Goal: Task Accomplishment & Management: Manage account settings

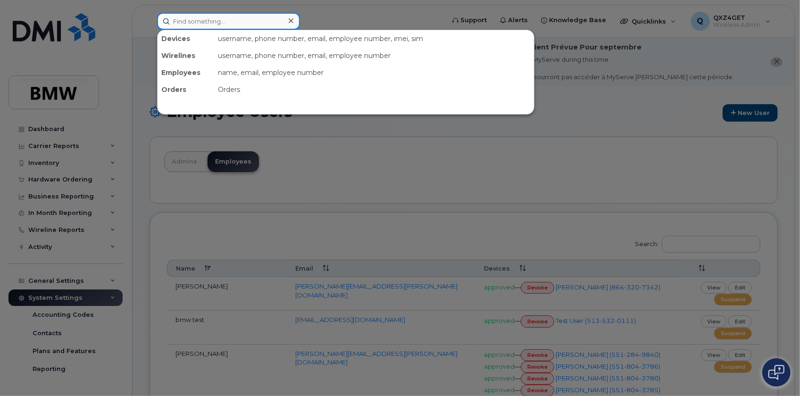
click at [184, 20] on input at bounding box center [228, 21] width 143 height 17
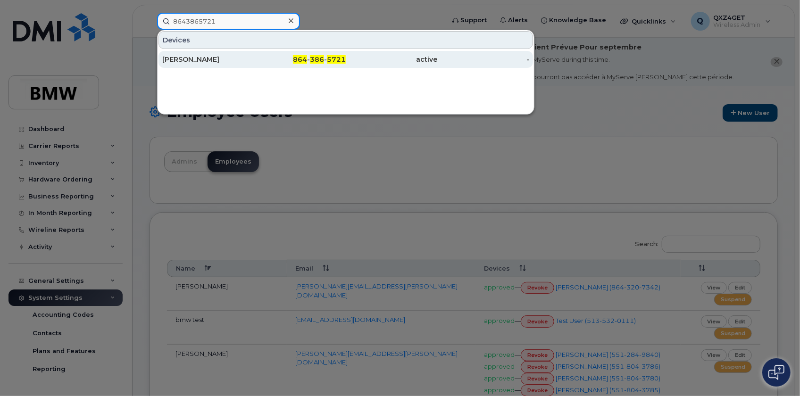
type input "8643865721"
click at [189, 60] on div "[PERSON_NAME]" at bounding box center [208, 59] width 92 height 9
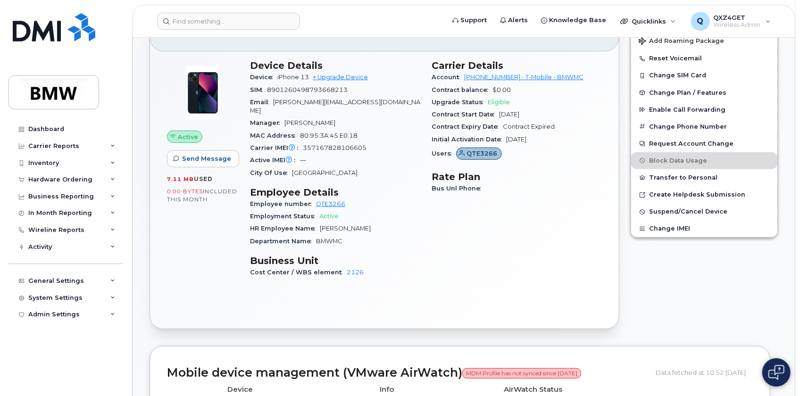
scroll to position [257, 0]
click at [218, 23] on input at bounding box center [228, 21] width 143 height 17
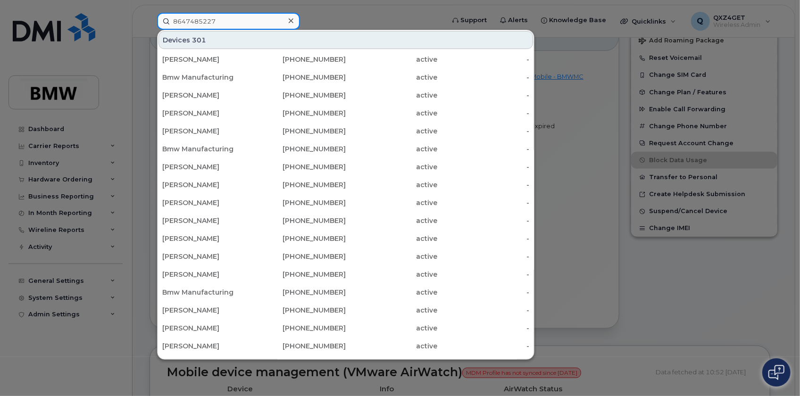
type input "8647485227"
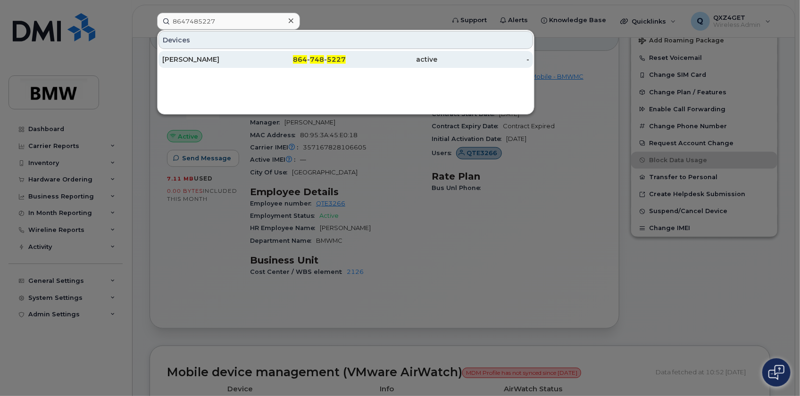
click at [190, 61] on div "Benjamin Engstrom" at bounding box center [208, 59] width 92 height 9
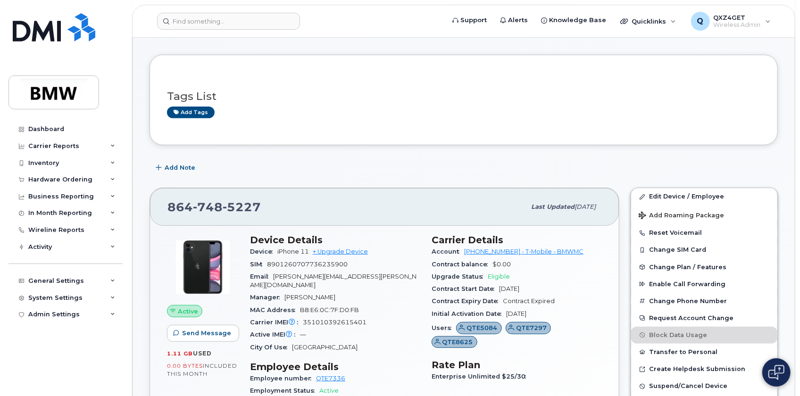
scroll to position [171, 0]
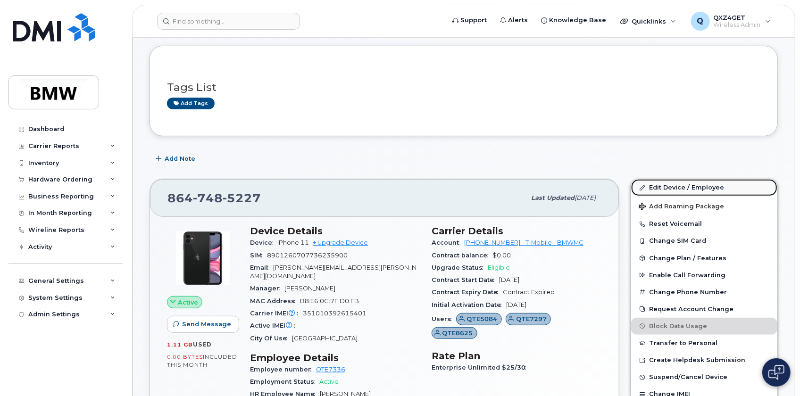
click at [664, 181] on link "Edit Device / Employee" at bounding box center [704, 187] width 146 height 17
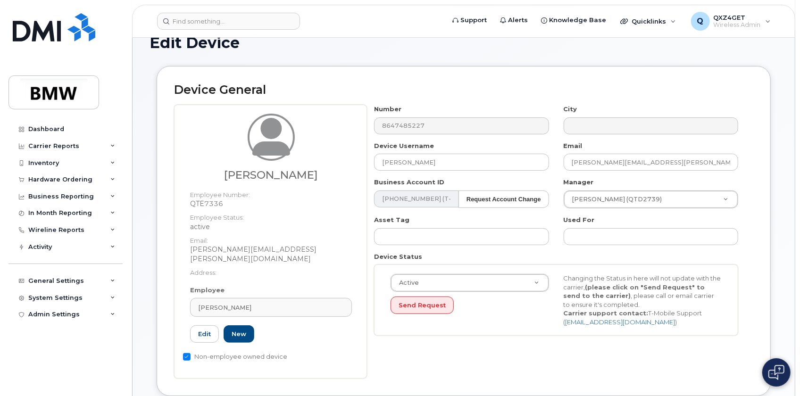
scroll to position [85, 0]
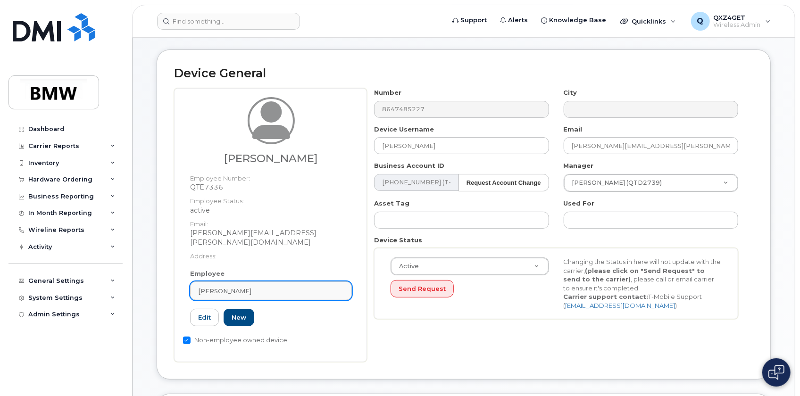
drag, startPoint x: 265, startPoint y: 280, endPoint x: 195, endPoint y: 280, distance: 70.3
click at [195, 282] on link "Andrew Sarnowski" at bounding box center [271, 291] width 162 height 19
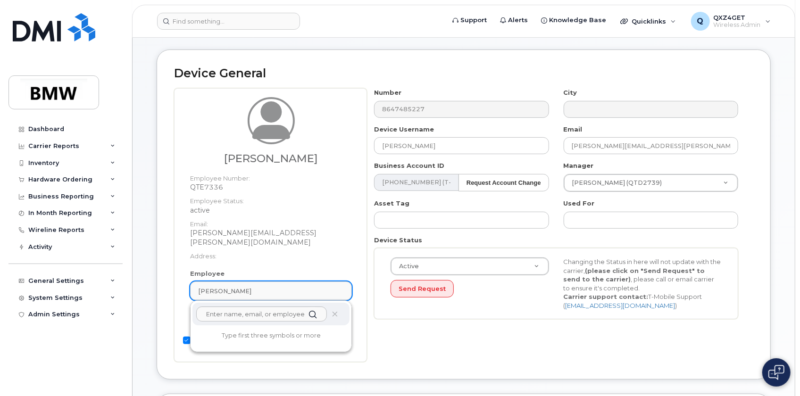
drag, startPoint x: 257, startPoint y: 280, endPoint x: 264, endPoint y: 282, distance: 7.8
click at [264, 287] on div "Andrew Sarnowski" at bounding box center [271, 291] width 146 height 9
click at [259, 287] on div "Andrew Sarnowski" at bounding box center [271, 291] width 146 height 9
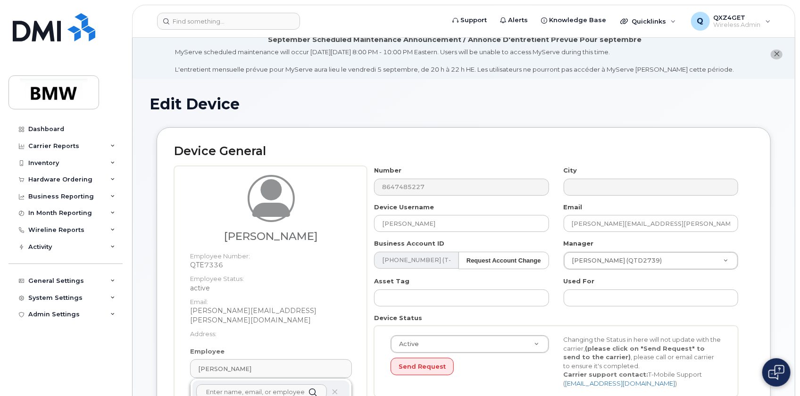
scroll to position [0, 0]
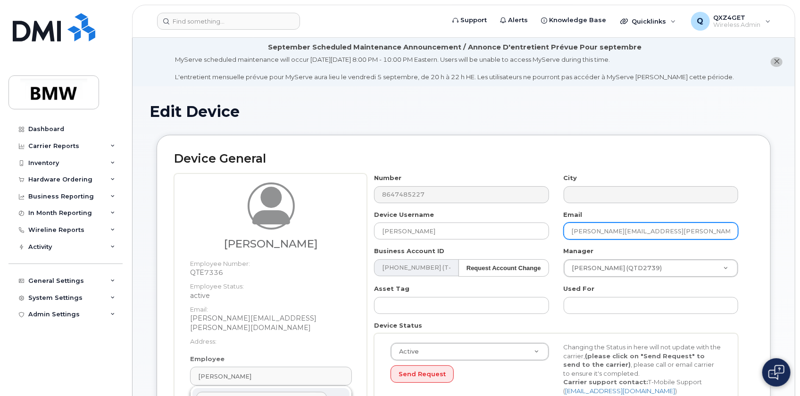
drag, startPoint x: 674, startPoint y: 230, endPoint x: 553, endPoint y: 237, distance: 121.8
click at [553, 237] on div "Number 8647485227 City Device Username Benjamin Engstrom Email andrew.sarnowski…" at bounding box center [556, 293] width 379 height 238
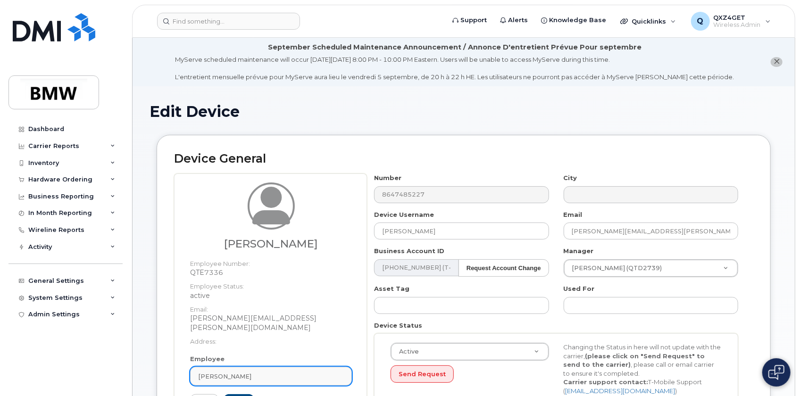
click at [263, 372] on div "Andrew Sarnowski" at bounding box center [271, 376] width 146 height 9
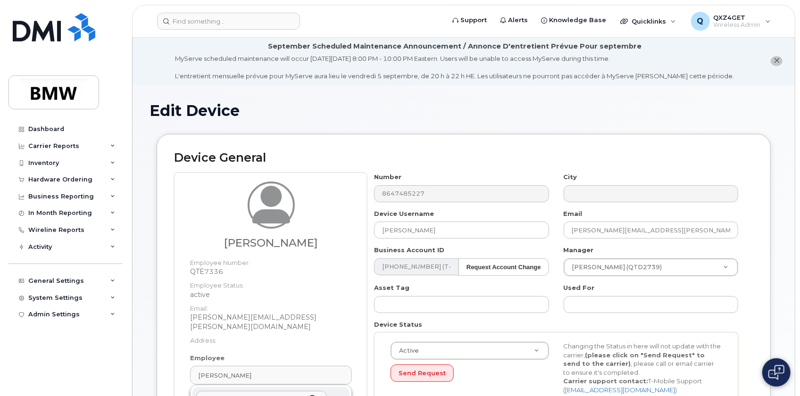
paste input "Nicole, Please cancel the following line(s) MDN: Cancel Date: Reason for cancel:"
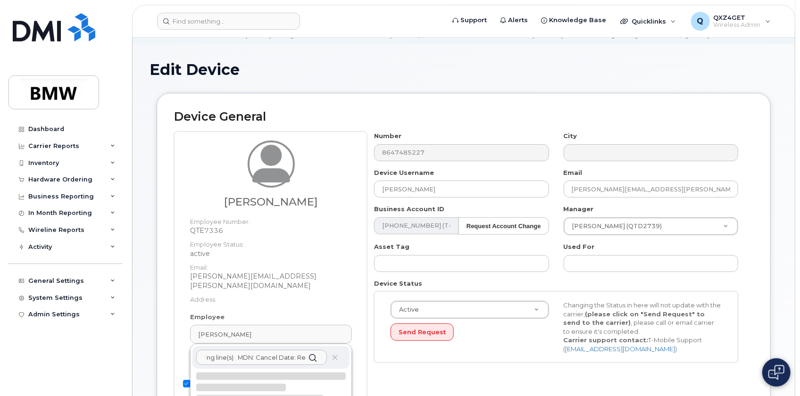
scroll to position [44, 0]
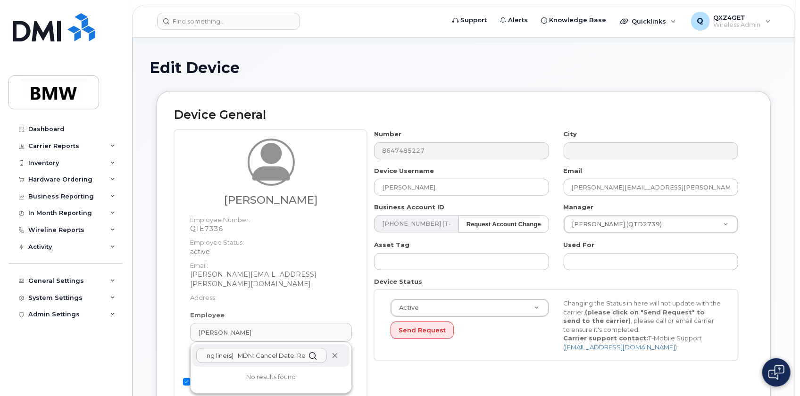
type input "Nicole, Please cancel the following line(s) MDN: Cancel Date: Reason for cancel:"
click at [335, 353] on icon at bounding box center [335, 356] width 6 height 6
click at [287, 348] on input "Nicole, Please cancel the following line(s) MDN: Cancel Date: Reason for cancel:" at bounding box center [261, 355] width 131 height 15
drag, startPoint x: 673, startPoint y: 185, endPoint x: 563, endPoint y: 178, distance: 111.0
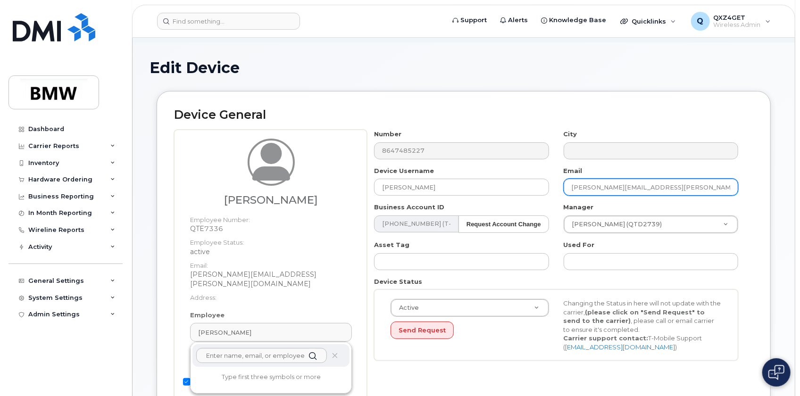
click at [563, 178] on div "Email andrew.sarnowski@bmwmc.com" at bounding box center [650, 181] width 189 height 30
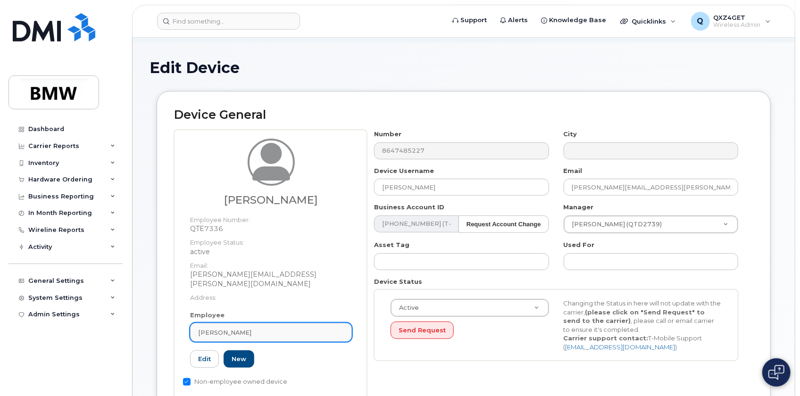
click at [221, 328] on span "Andrew Sarnowski" at bounding box center [224, 332] width 53 height 9
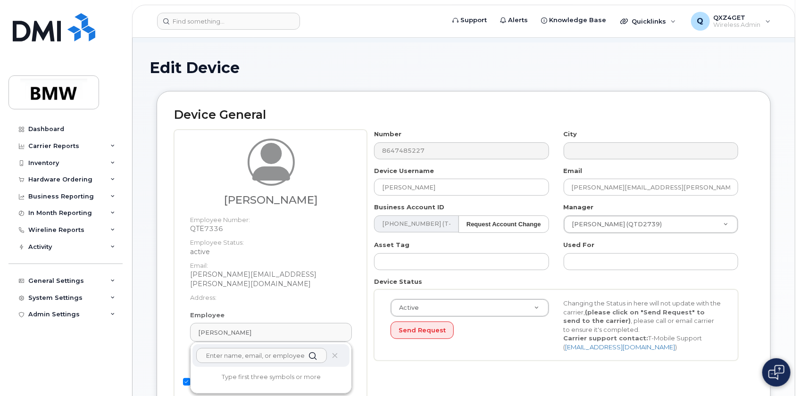
click at [222, 348] on input "text" at bounding box center [261, 355] width 131 height 15
paste input "andrew.sarnowski@bmwmc.com"
type input "andrew.sarnowski@bmwmc.com"
click at [228, 383] on p "andrew.sarnowski@bmwmc.com" at bounding box center [271, 393] width 142 height 20
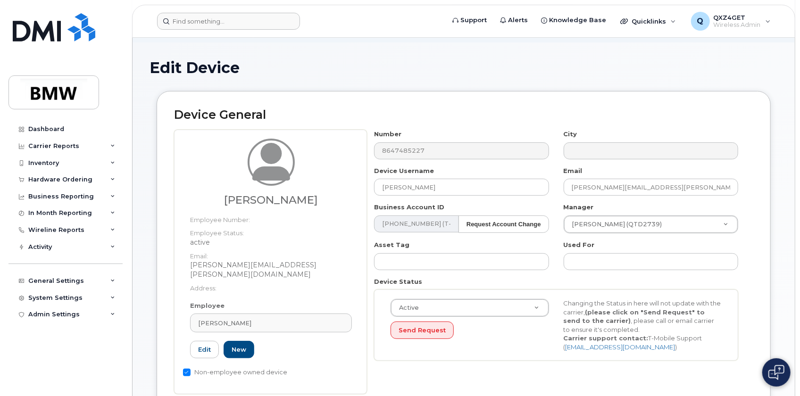
type input "Andrew Sarnowski"
type input "14966808"
drag, startPoint x: 255, startPoint y: 312, endPoint x: 203, endPoint y: 308, distance: 52.0
click at [203, 319] on div "Andrew Sarnowski" at bounding box center [271, 323] width 146 height 9
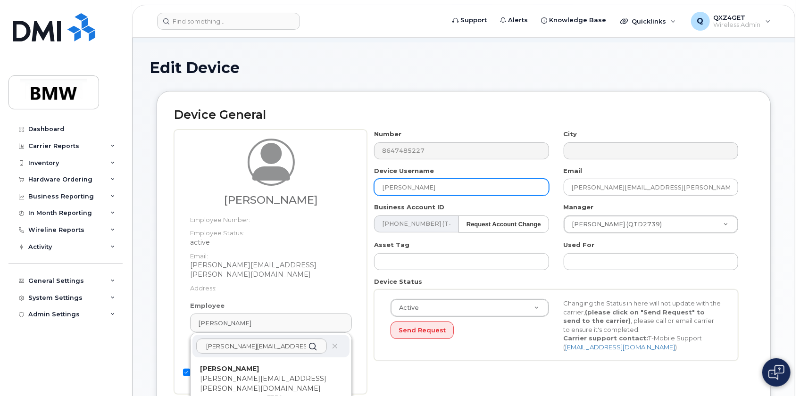
drag, startPoint x: 429, startPoint y: 186, endPoint x: 353, endPoint y: 190, distance: 76.0
click at [352, 190] on div "Andrew Sarnowski Employee Number: Employee Status: active Email: andrew.sarnows…" at bounding box center [463, 262] width 579 height 265
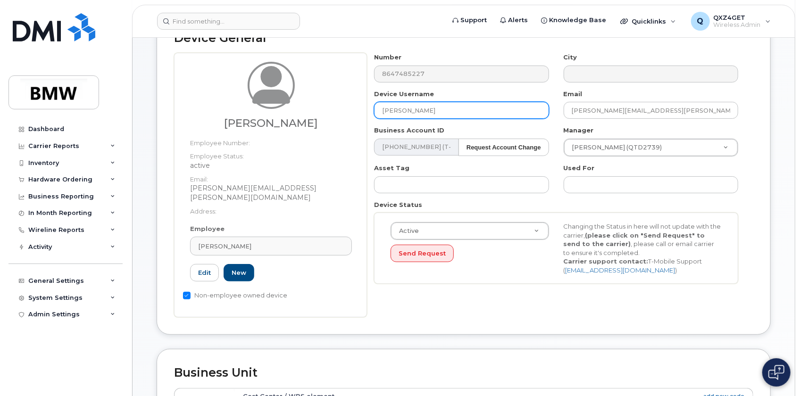
scroll to position [121, 0]
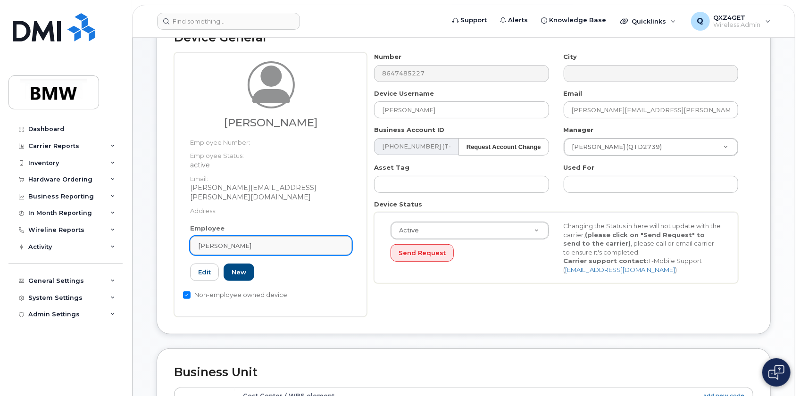
click at [260, 241] on div "Andrew Sarnowski" at bounding box center [271, 245] width 146 height 9
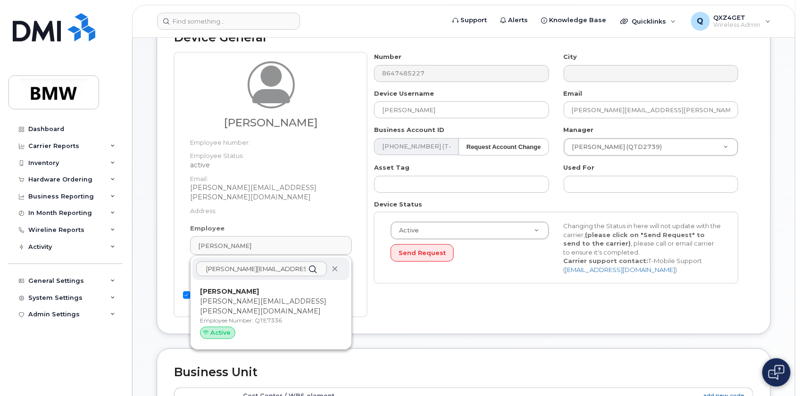
click at [332, 266] on icon at bounding box center [335, 269] width 6 height 6
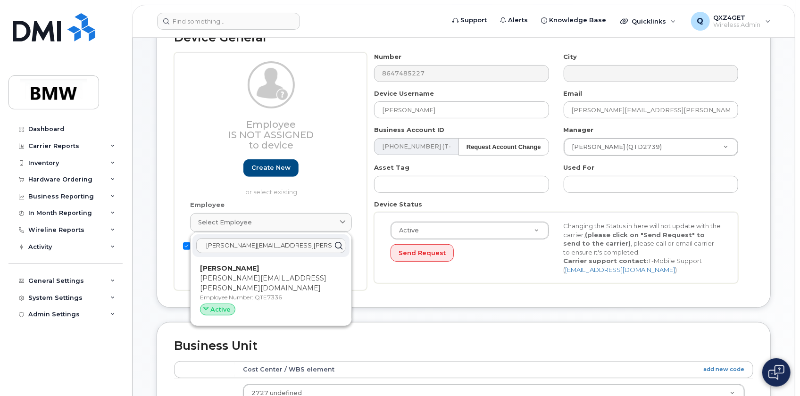
click at [252, 242] on input "andrew.sarnowski@bmwmc.com" at bounding box center [270, 245] width 149 height 15
drag, startPoint x: 307, startPoint y: 244, endPoint x: 142, endPoint y: 241, distance: 164.6
click at [144, 241] on div "Edit Device Device General Employee Is not assigned to device Create new or sel…" at bounding box center [464, 350] width 662 height 771
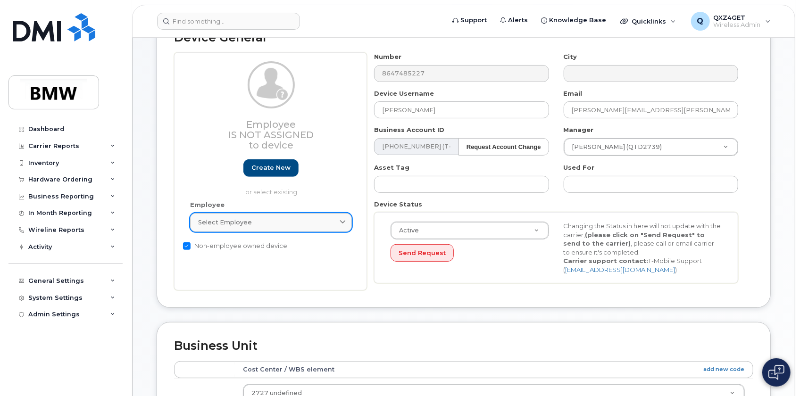
click at [249, 216] on link "Select employee" at bounding box center [271, 222] width 162 height 19
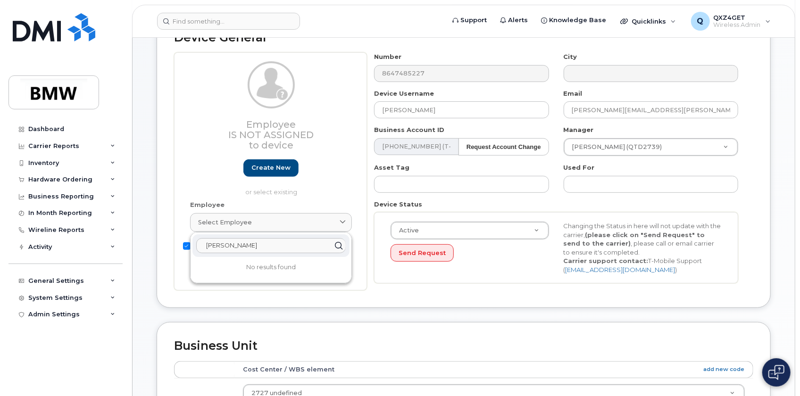
type input "Johannes Reic"
click at [223, 19] on input at bounding box center [228, 21] width 143 height 17
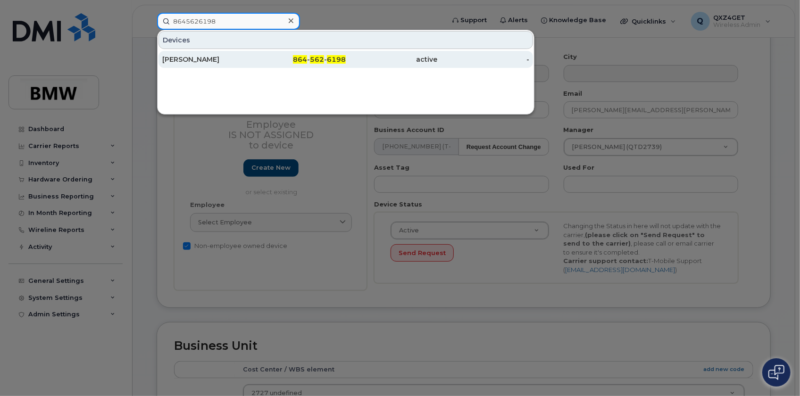
type input "8645626198"
click at [194, 58] on div "[PERSON_NAME]" at bounding box center [208, 59] width 92 height 9
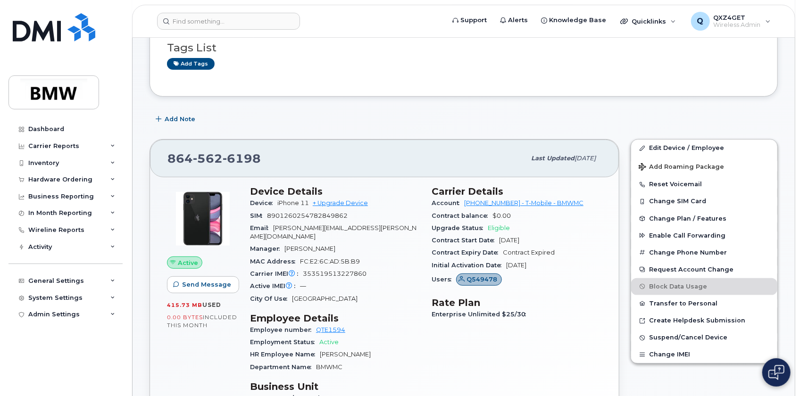
scroll to position [85, 0]
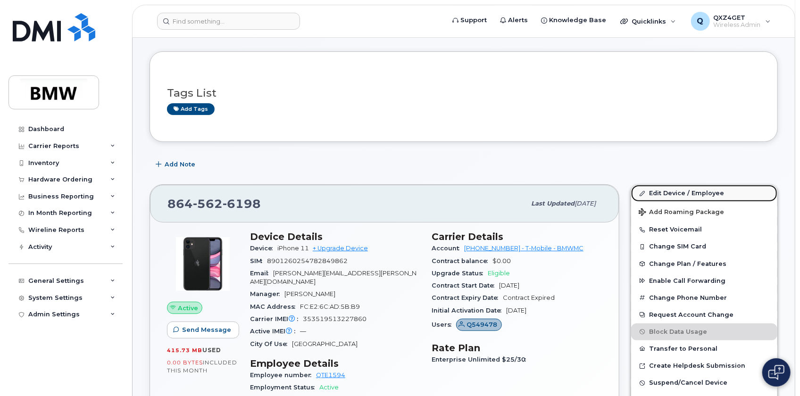
click at [663, 192] on link "Edit Device / Employee" at bounding box center [704, 193] width 146 height 17
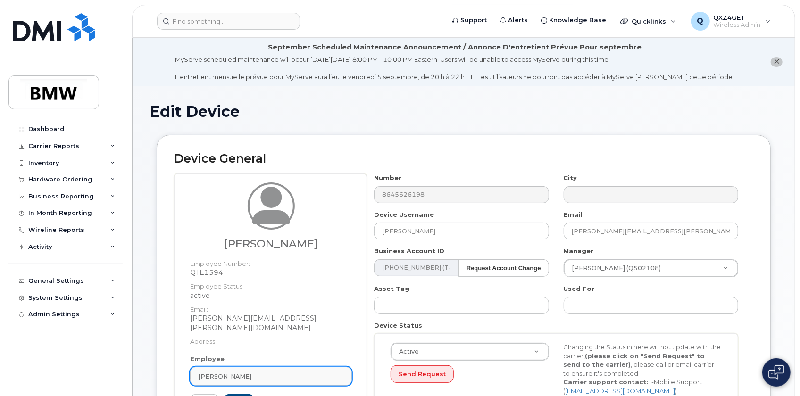
click at [251, 372] on span "[PERSON_NAME]" at bounding box center [224, 376] width 53 height 9
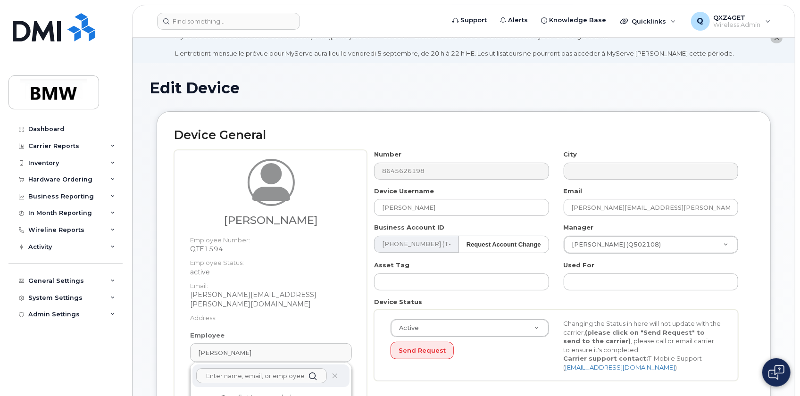
scroll to position [87, 0]
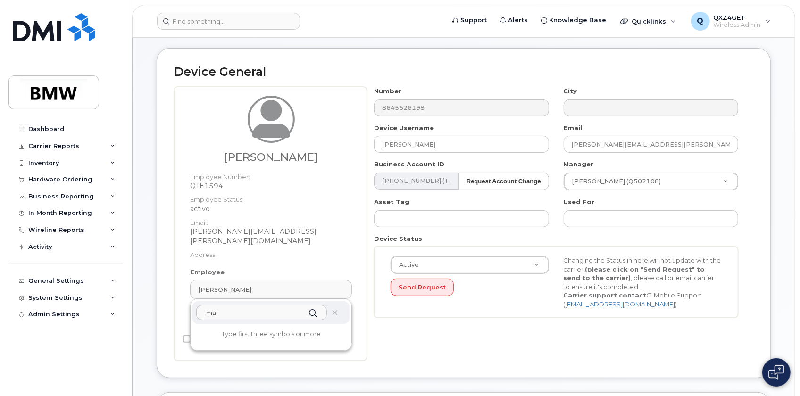
type input "m"
